Goal: Task Accomplishment & Management: Manage account settings

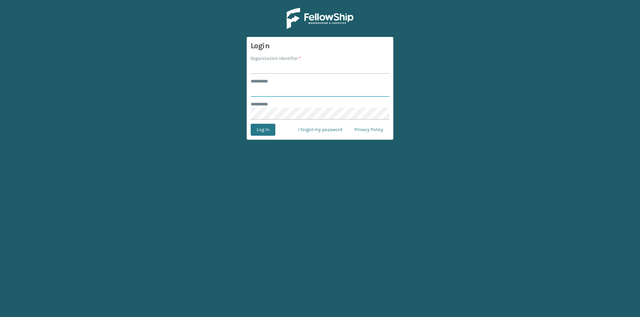
type input "****"
click at [264, 64] on input "Organization Identifier *" at bounding box center [320, 68] width 139 height 12
type input "Foamtex"
click at [265, 127] on button "Log In" at bounding box center [263, 130] width 25 height 12
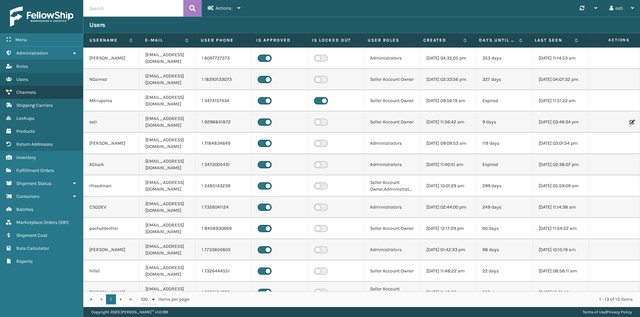
click at [34, 92] on span "Channels" at bounding box center [26, 93] width 20 height 6
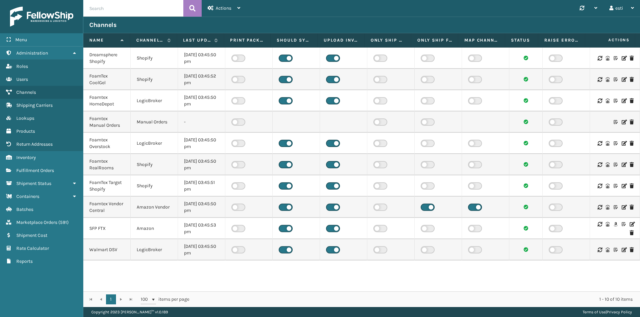
click at [629, 225] on icon at bounding box center [631, 224] width 4 height 5
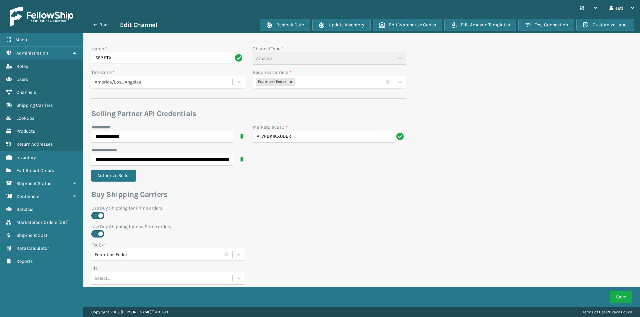
click at [301, 84] on div "Foamtex- Fedex" at bounding box center [317, 82] width 129 height 11
type input "whitest"
click at [308, 99] on div "Foamtex UPS Whitestone Milliard" at bounding box center [329, 99] width 153 height 12
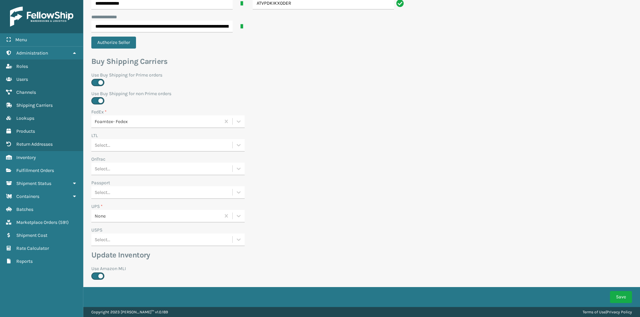
click at [112, 216] on div "None" at bounding box center [158, 216] width 126 height 7
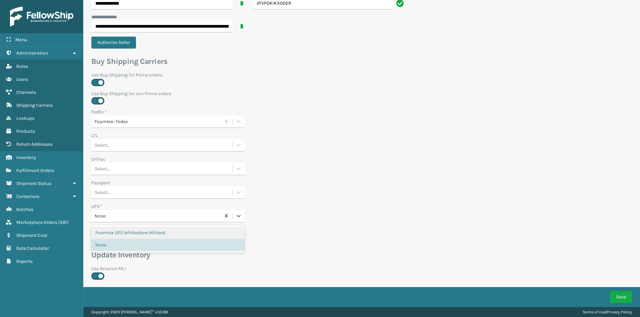
click at [116, 228] on div "Foamtex UPS Whitestone Milliard" at bounding box center [167, 233] width 153 height 12
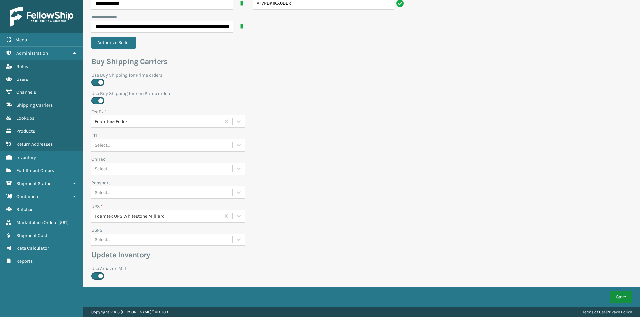
click at [621, 295] on button "Save" at bounding box center [621, 297] width 22 height 12
